Goal: Task Accomplishment & Management: Manage account settings

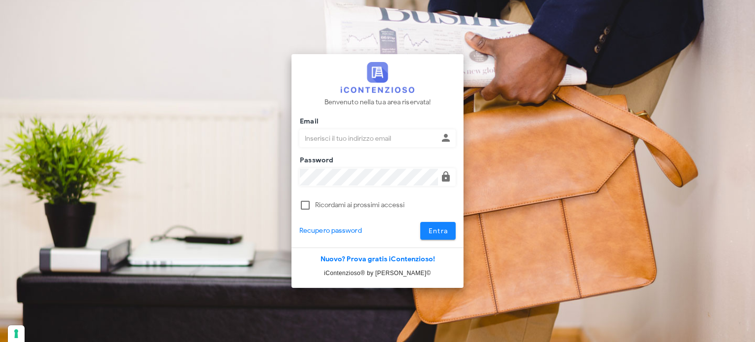
type input "[EMAIL_ADDRESS][DOMAIN_NAME]"
click at [440, 232] on span "Entra" at bounding box center [438, 231] width 20 height 8
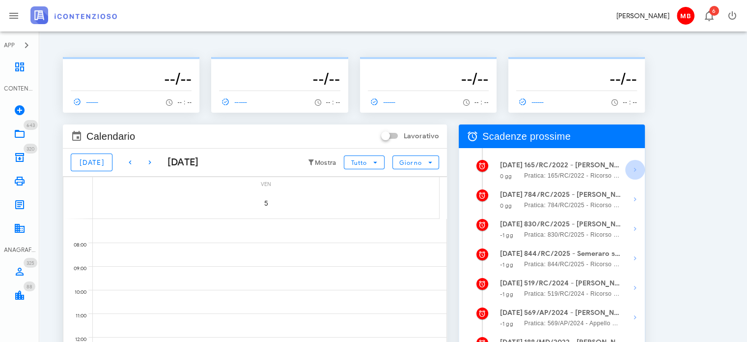
click at [631, 170] on icon "button" at bounding box center [636, 170] width 12 height 12
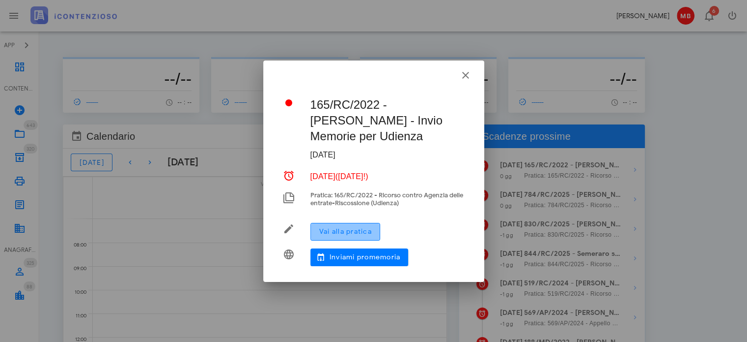
click at [348, 229] on span "Vai alla pratica" at bounding box center [345, 231] width 53 height 8
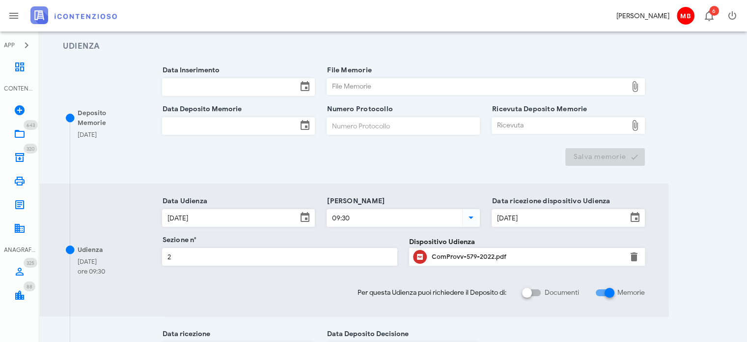
scroll to position [147, 0]
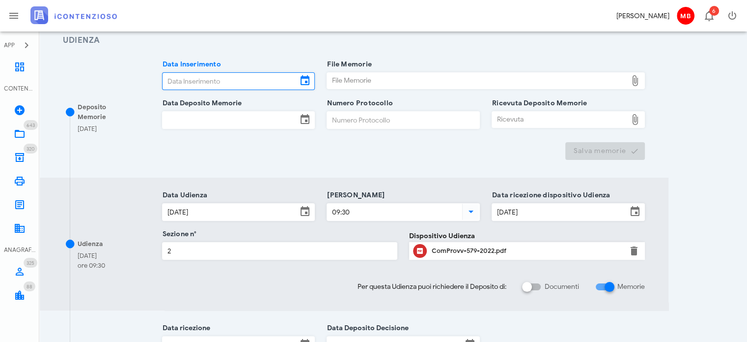
click at [201, 77] on input "Data Inserimento" at bounding box center [230, 81] width 135 height 17
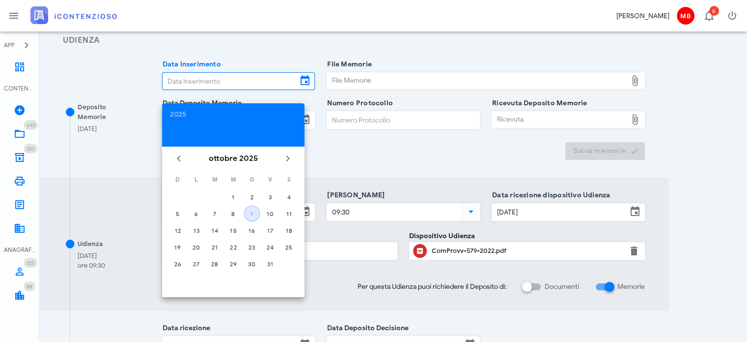
click at [254, 217] on button "9" at bounding box center [252, 213] width 16 height 16
type input "09/10/2025"
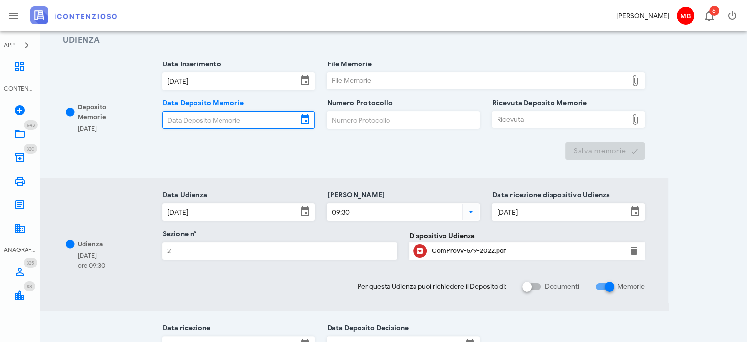
click at [203, 114] on input "Data Deposito Memorie" at bounding box center [230, 120] width 135 height 17
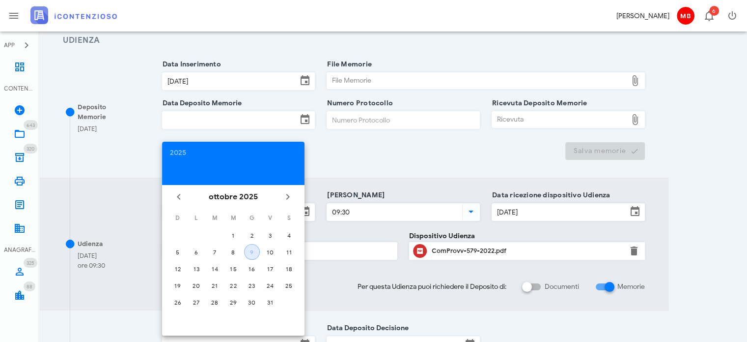
click at [255, 248] on div "9" at bounding box center [252, 251] width 15 height 7
type input "09/10/2025"
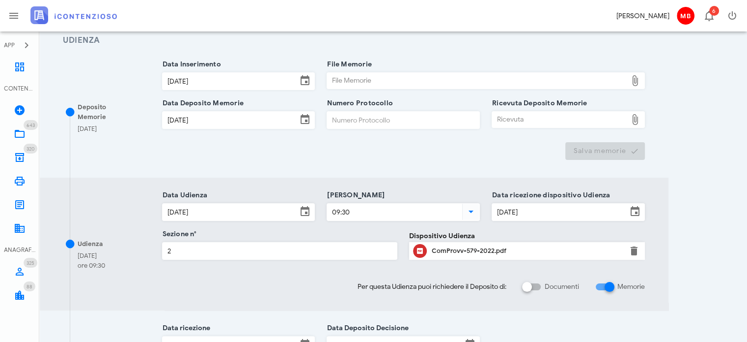
click at [353, 112] on input "Numero Protocollo" at bounding box center [403, 120] width 152 height 17
type input "ee"
click at [338, 81] on div "File Memorie" at bounding box center [477, 81] width 300 height 16
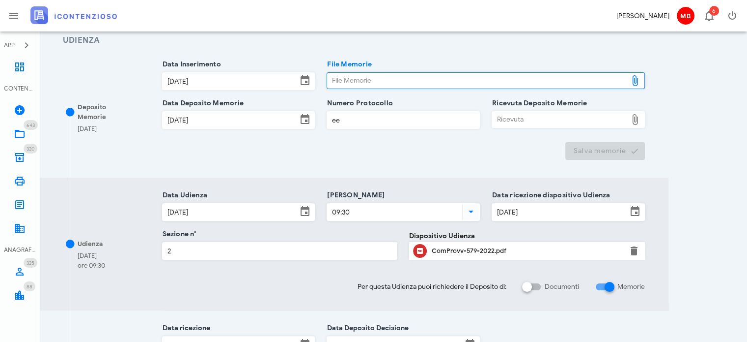
type input "C:\fakepath\memorie_tizzano.pdf"
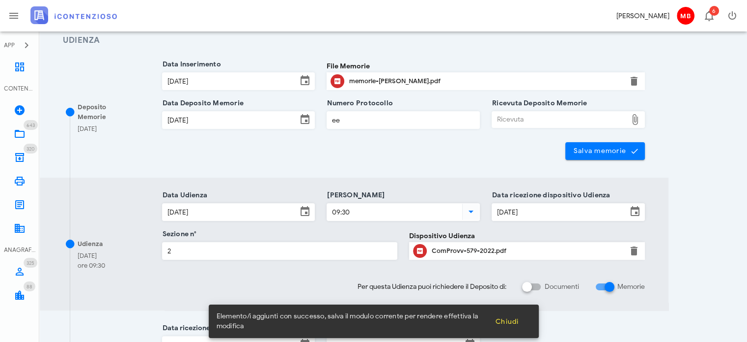
click at [516, 116] on div "Ricevuta" at bounding box center [559, 120] width 135 height 16
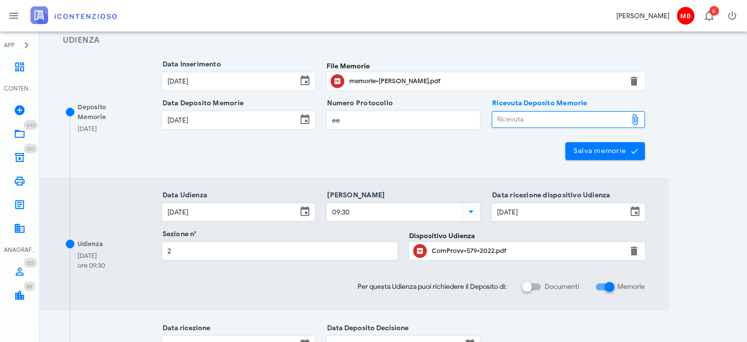
type input "C:\fakepath\NIR_D-3716592-2025.pdf"
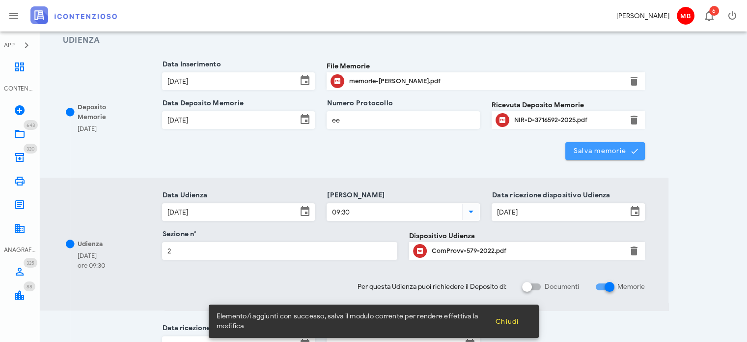
click at [574, 155] on button "Salva memorie" at bounding box center [606, 151] width 80 height 18
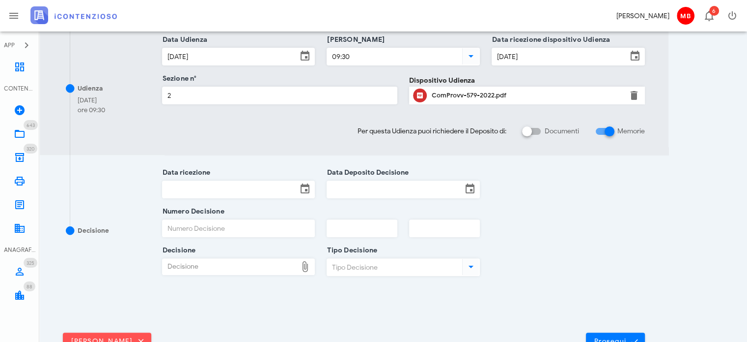
scroll to position [344, 0]
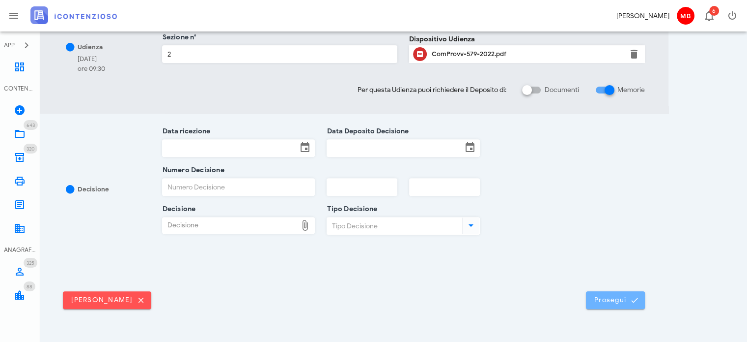
click at [601, 292] on button "Prosegui" at bounding box center [615, 300] width 59 height 18
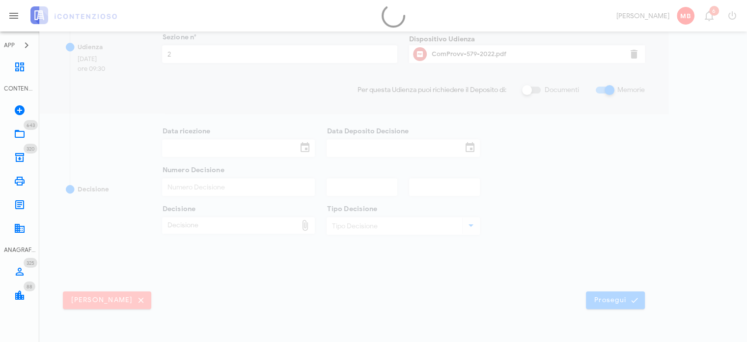
scroll to position [0, 0]
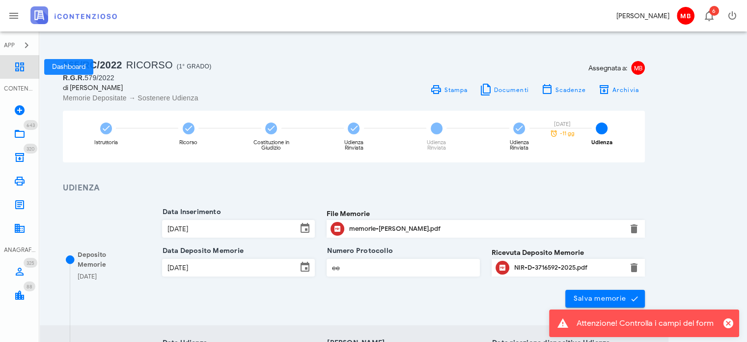
click at [24, 69] on icon at bounding box center [20, 67] width 12 height 12
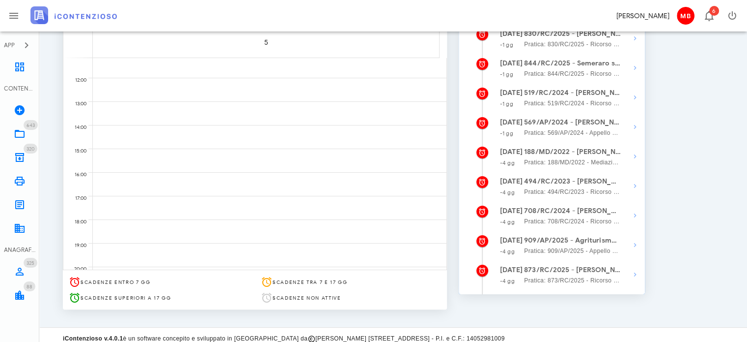
scroll to position [168, 0]
